Goal: Transaction & Acquisition: Download file/media

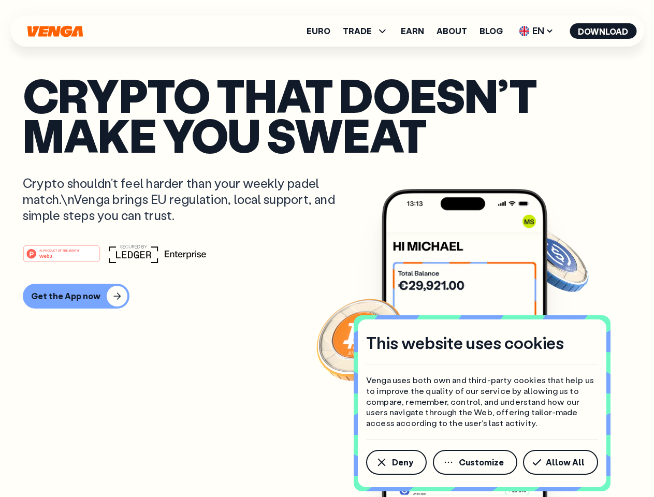
click at [327, 249] on div "#1 PRODUCT OF THE MONTH Web3" at bounding box center [327, 254] width 609 height 19
click at [396, 463] on span "Deny" at bounding box center [402, 463] width 21 height 8
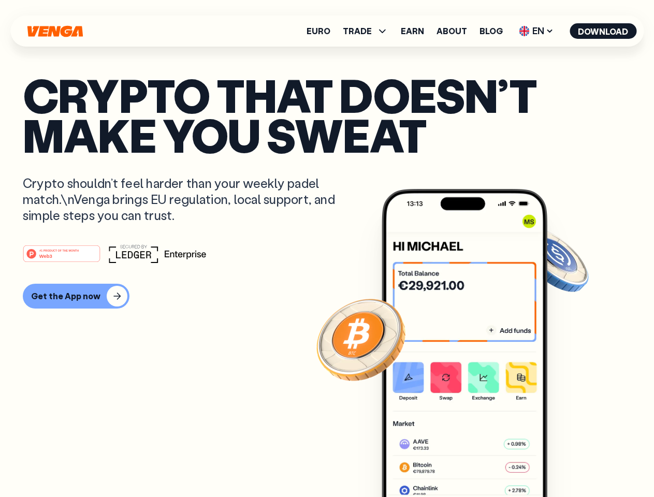
click at [476, 463] on img at bounding box center [465, 362] width 166 height 347
click at [563, 463] on article "Crypto that doesn’t make you sweat Crypto shouldn’t feel harder than your weekl…" at bounding box center [327, 269] width 609 height 389
click at [369, 31] on span "TRADE" at bounding box center [357, 31] width 29 height 8
click at [537, 31] on span "EN" at bounding box center [537, 31] width 42 height 17
click at [604, 31] on button "Download" at bounding box center [603, 31] width 67 height 16
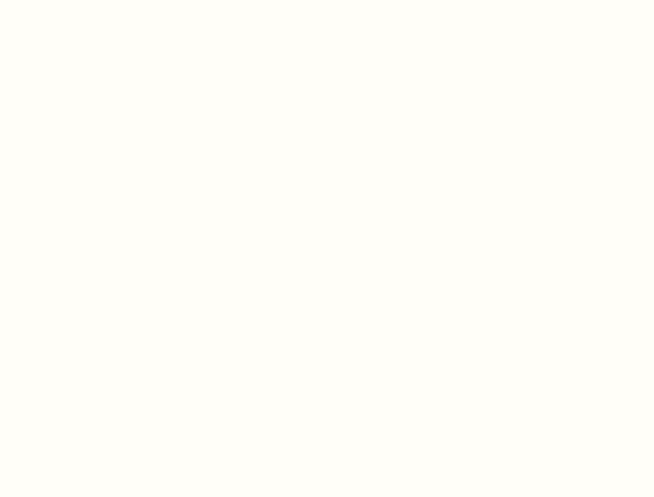
click at [75, 0] on html "This website uses cookies Venga uses both own and third-party cookies that help…" at bounding box center [327, 0] width 654 height 0
click at [63, 0] on html "This website uses cookies Venga uses both own and third-party cookies that help…" at bounding box center [327, 0] width 654 height 0
